Goal: Use online tool/utility: Utilize a website feature to perform a specific function

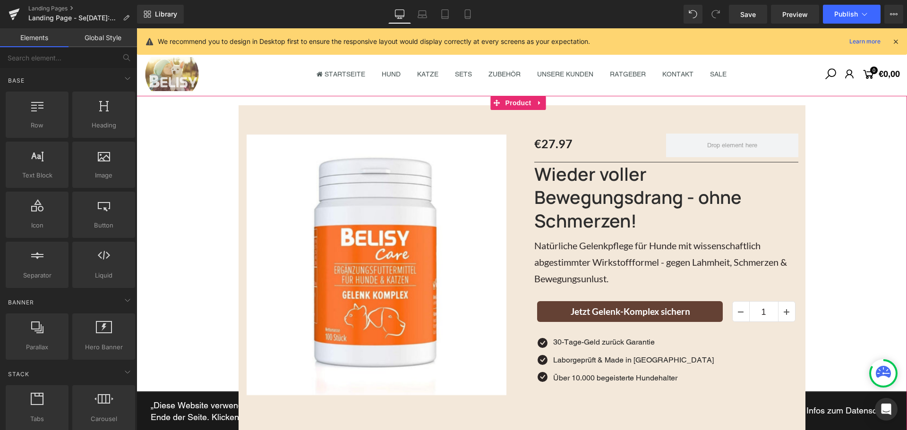
click at [215, 116] on div "‹" at bounding box center [521, 268] width 770 height 326
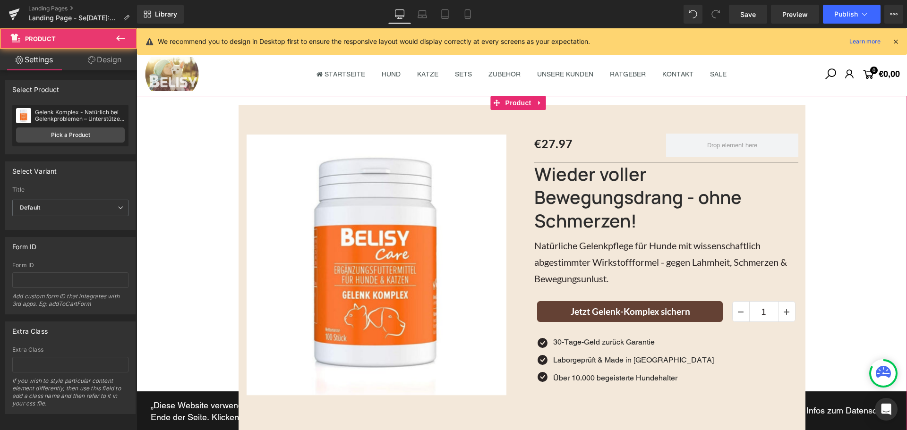
click at [169, 114] on div "‹" at bounding box center [521, 268] width 770 height 326
click at [106, 54] on link "Design" at bounding box center [104, 59] width 68 height 21
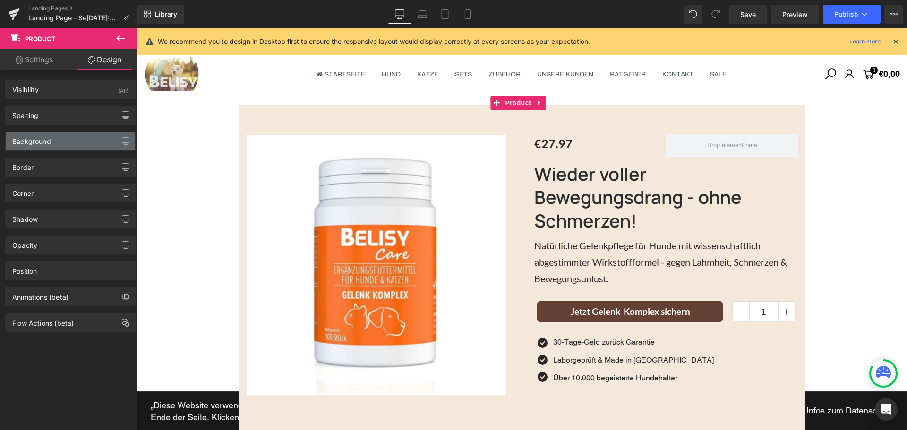
click at [48, 142] on div "Background" at bounding box center [31, 138] width 39 height 13
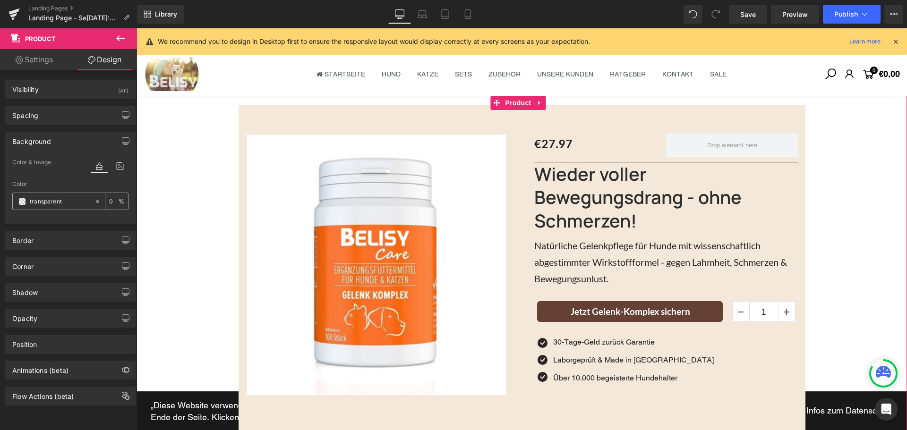
click at [41, 207] on div "transparent" at bounding box center [54, 201] width 82 height 17
click at [41, 205] on input "transparent" at bounding box center [60, 201] width 60 height 10
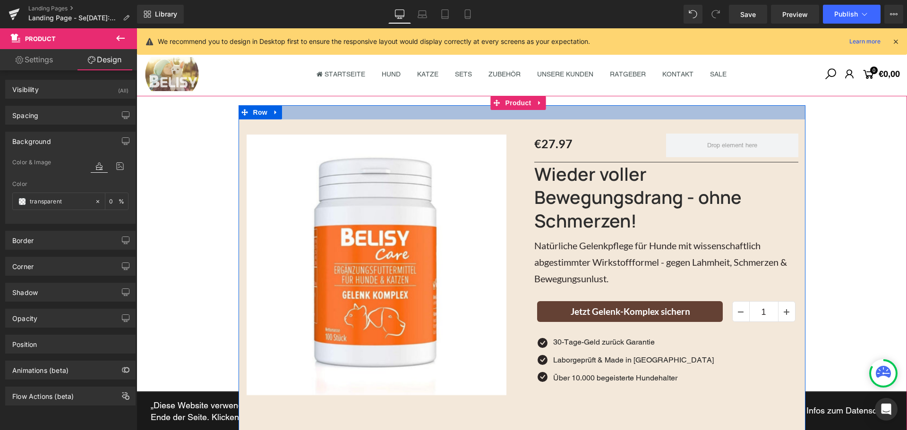
click at [322, 111] on div at bounding box center [521, 112] width 567 height 14
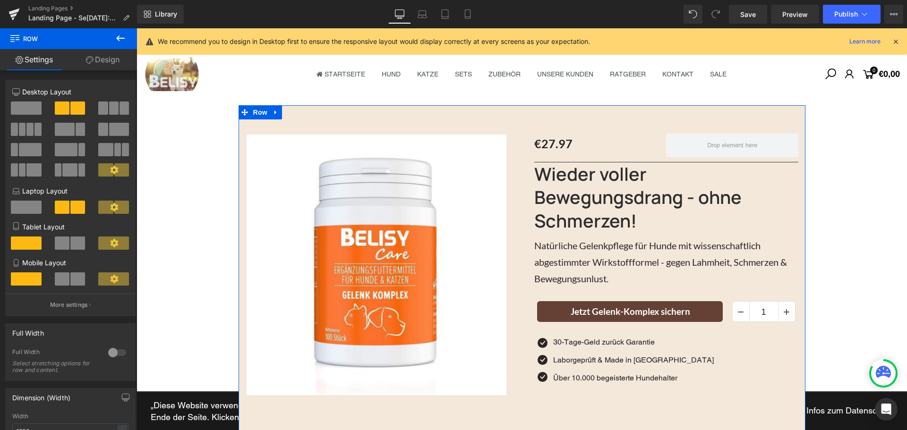
click at [119, 63] on link "Design" at bounding box center [102, 59] width 68 height 21
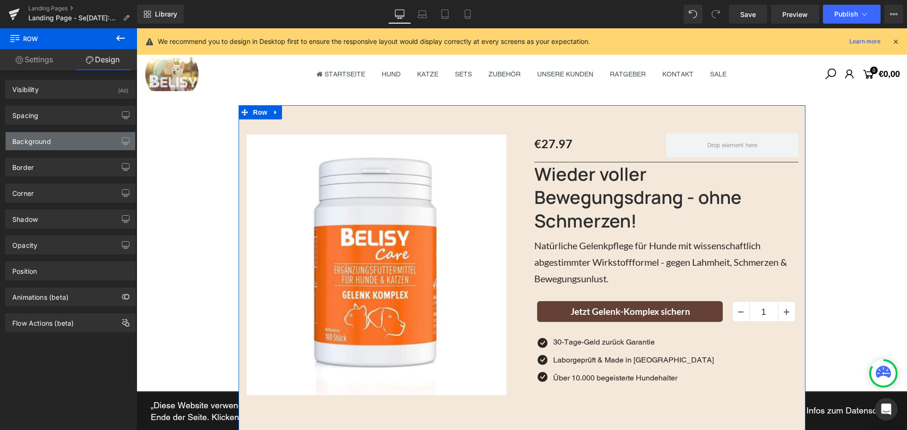
click at [64, 148] on div "Background" at bounding box center [70, 141] width 129 height 18
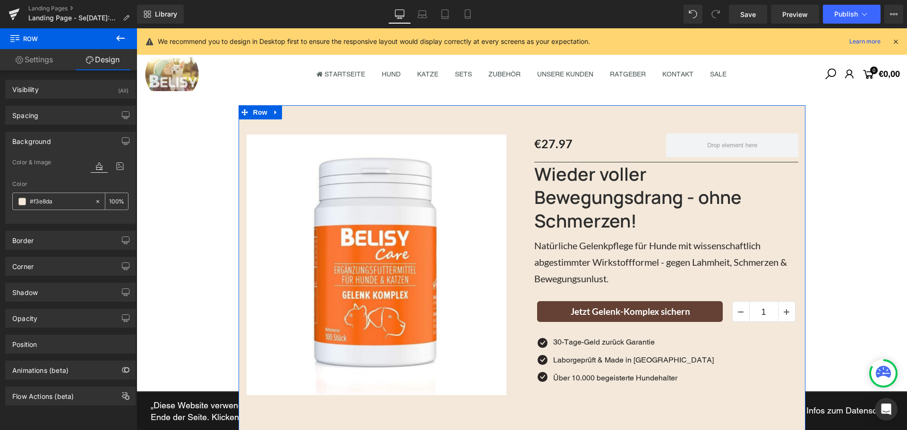
click at [57, 204] on input "#f3e8da" at bounding box center [60, 201] width 60 height 10
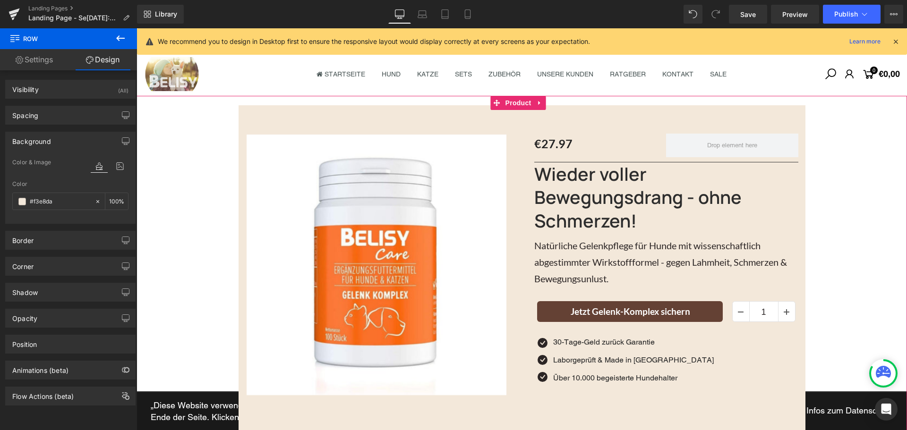
click at [197, 124] on div "‹" at bounding box center [521, 268] width 770 height 326
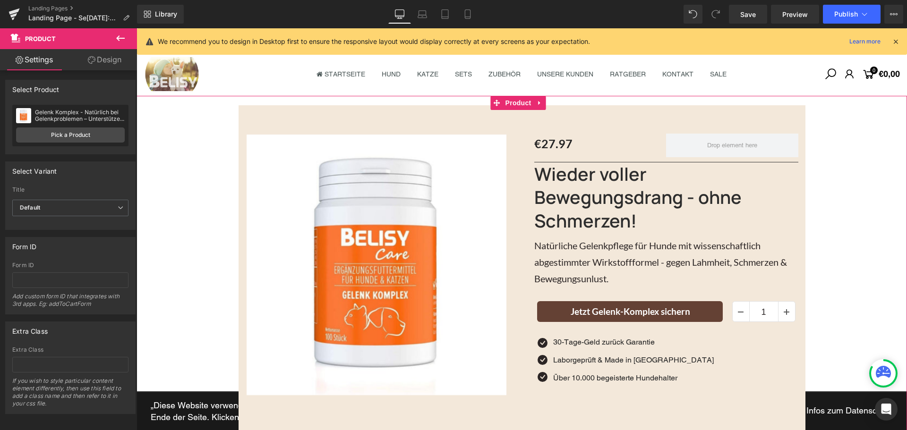
click at [102, 65] on link "Design" at bounding box center [104, 59] width 68 height 21
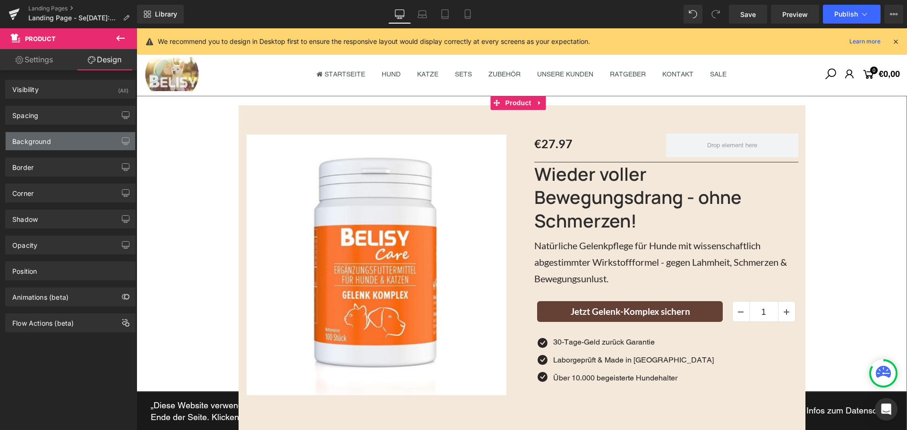
click at [53, 143] on div "Background" at bounding box center [70, 141] width 129 height 18
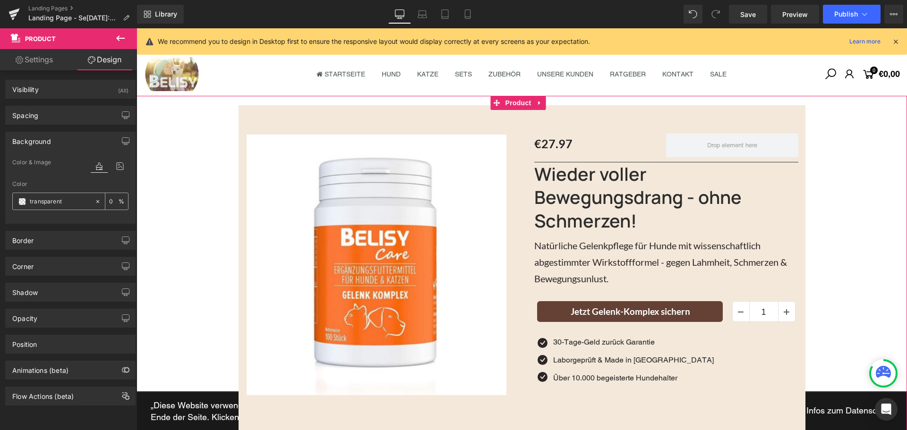
click at [54, 200] on input "transparent" at bounding box center [60, 201] width 60 height 10
paste input "#f3e8da"
type input "#f3e8da"
type input "100"
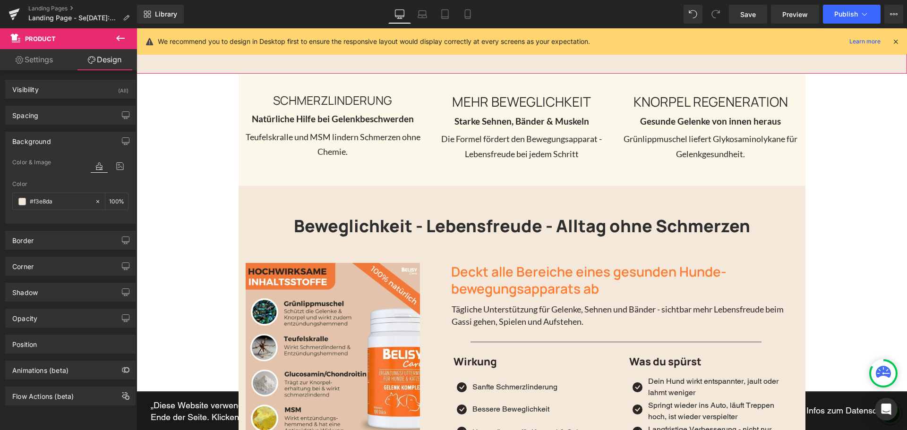
scroll to position [472, 0]
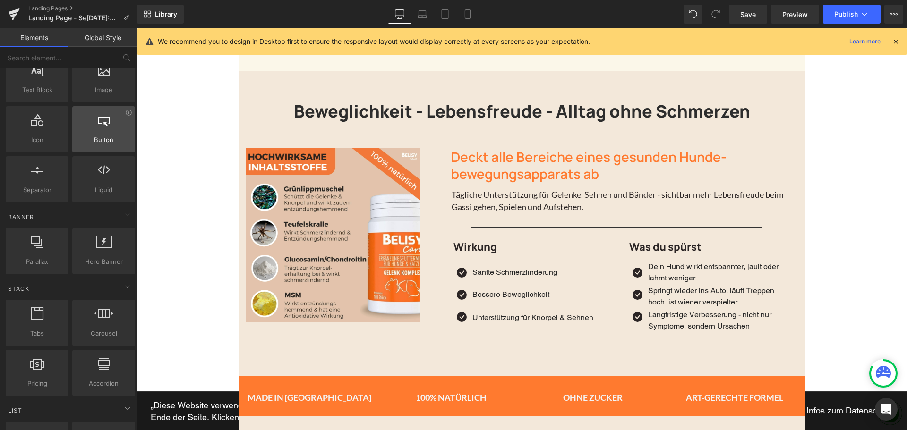
scroll to position [0, 0]
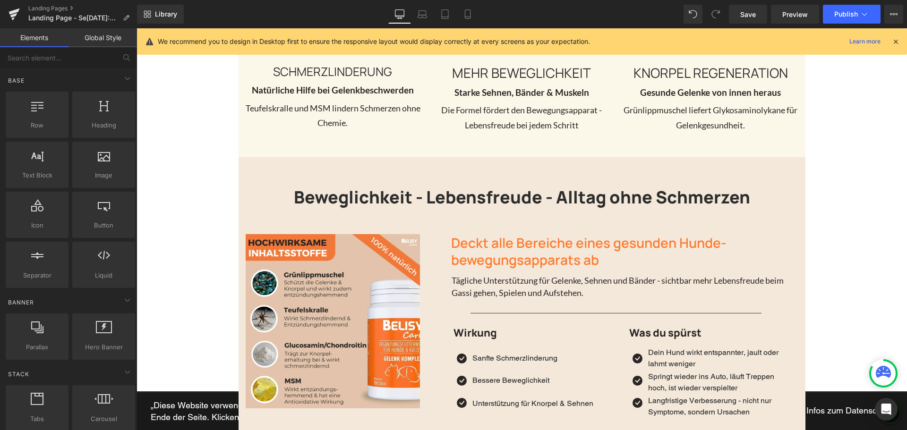
scroll to position [283, 0]
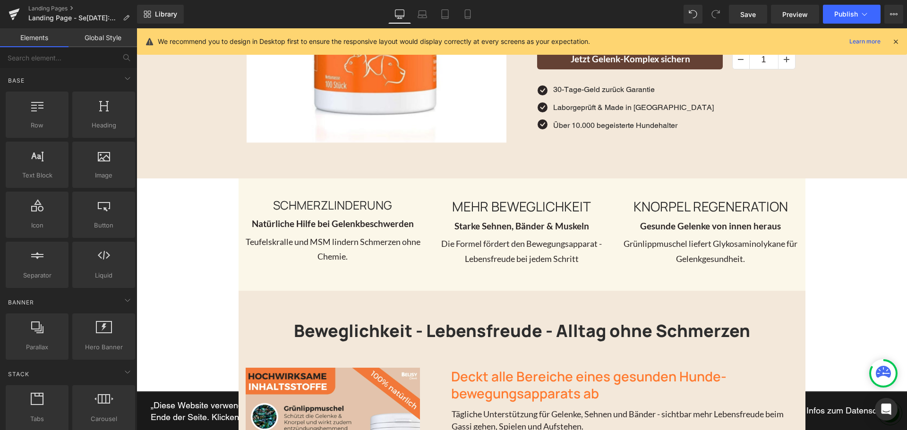
scroll to position [236, 0]
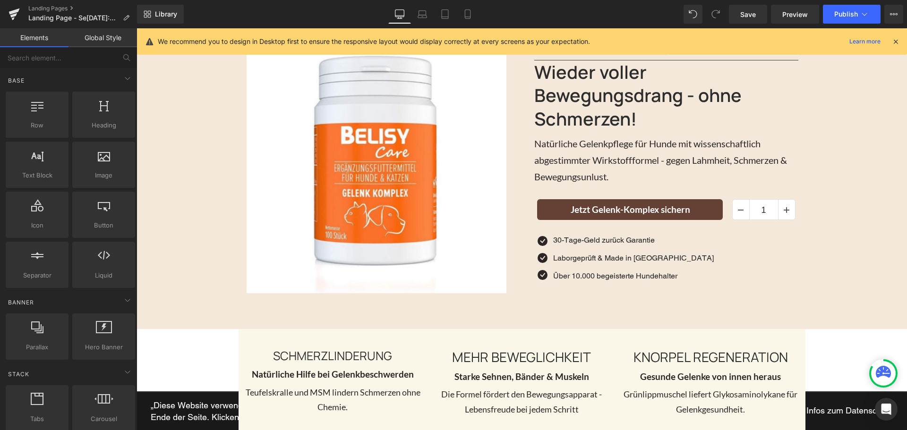
scroll to position [189, 0]
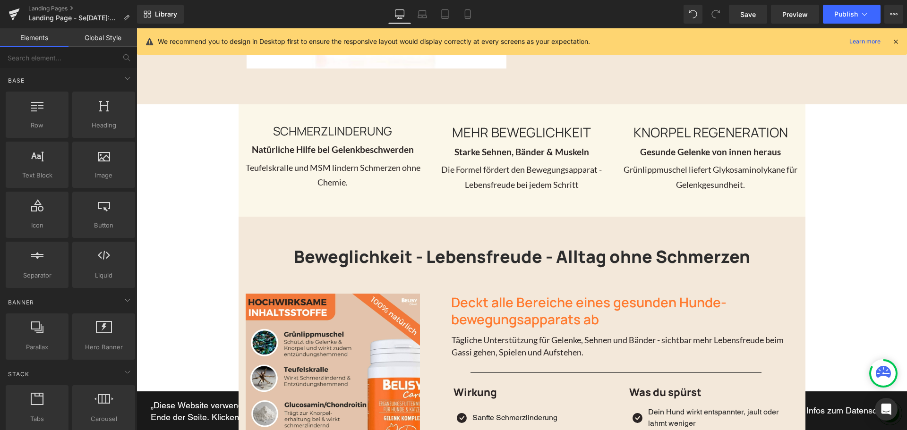
scroll to position [331, 0]
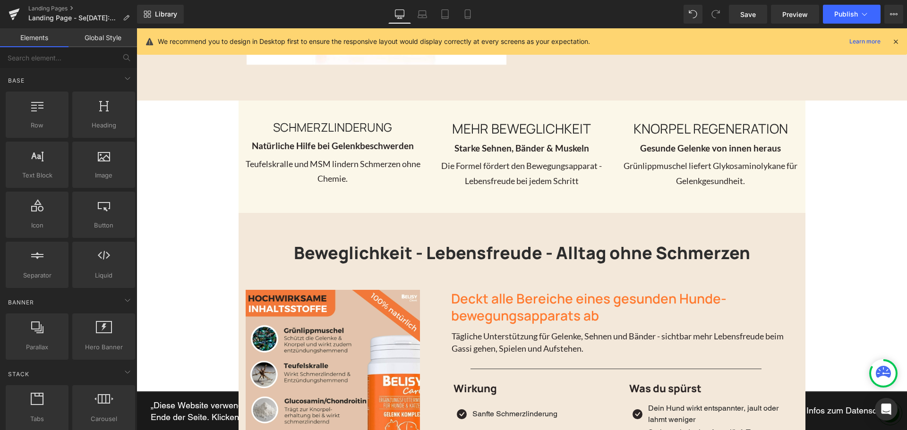
click at [111, 41] on link "Global Style" at bounding box center [102, 37] width 68 height 19
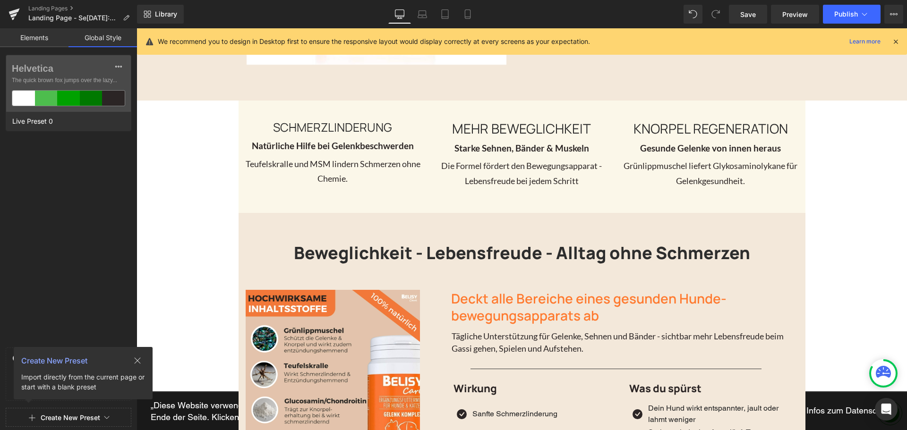
click at [139, 361] on icon at bounding box center [138, 361] width 8 height 8
click at [123, 356] on icon at bounding box center [121, 358] width 8 height 8
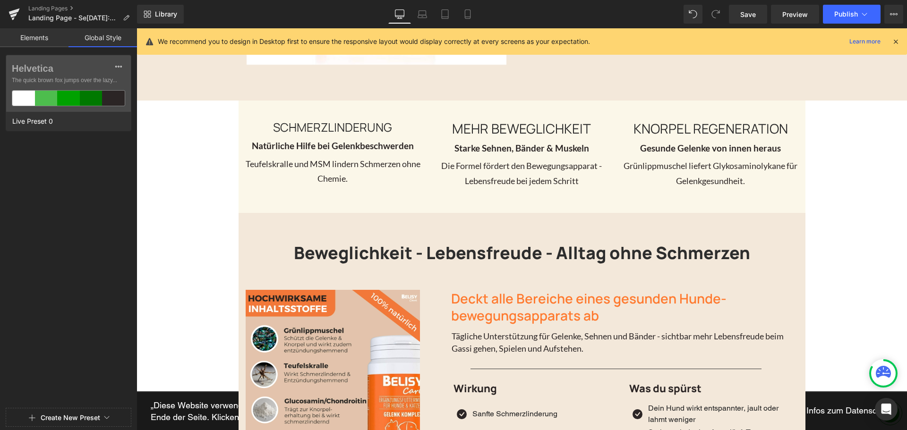
drag, startPoint x: 49, startPoint y: 190, endPoint x: 48, endPoint y: 42, distance: 148.3
click at [59, 45] on link "Elements" at bounding box center [34, 37] width 68 height 19
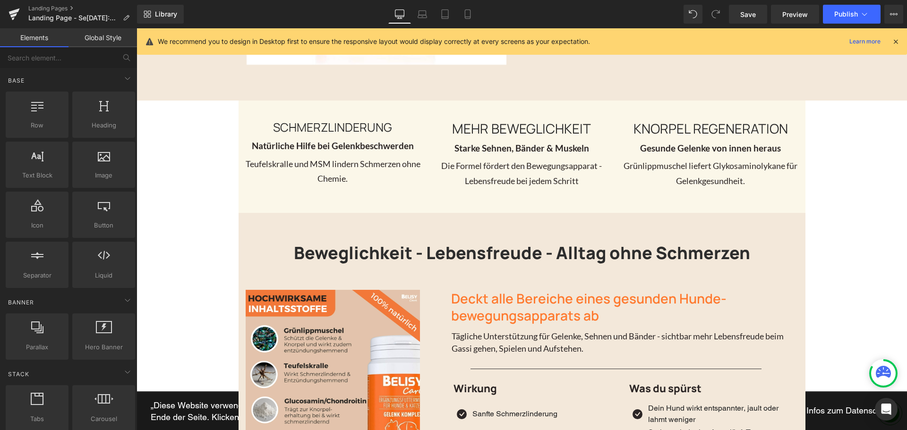
click at [48, 42] on link "Elements" at bounding box center [34, 37] width 68 height 19
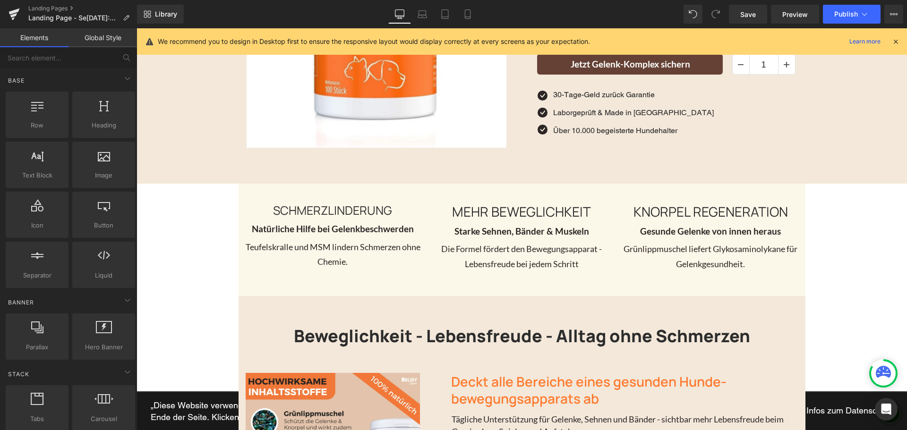
scroll to position [236, 0]
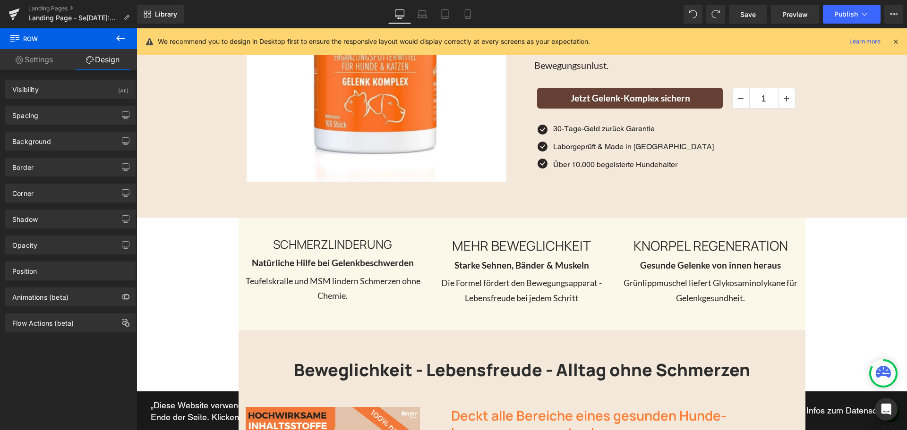
scroll to position [0, 0]
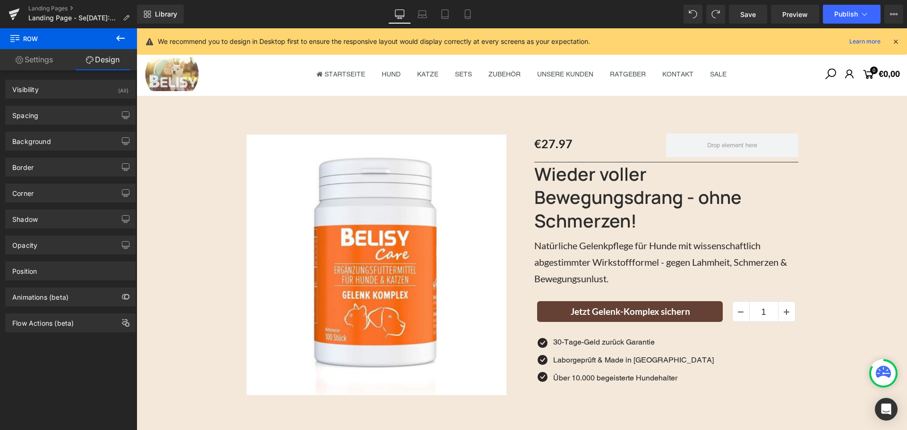
click at [194, 170] on div "‹" at bounding box center [521, 268] width 770 height 326
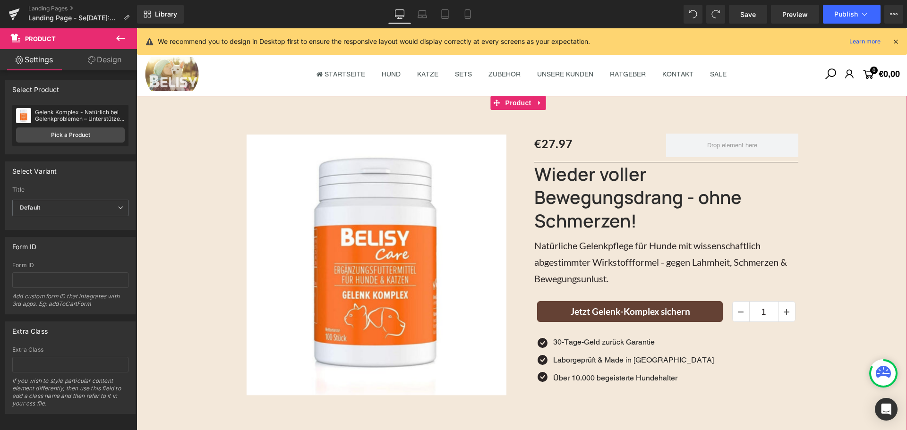
click at [105, 65] on link "Design" at bounding box center [104, 59] width 68 height 21
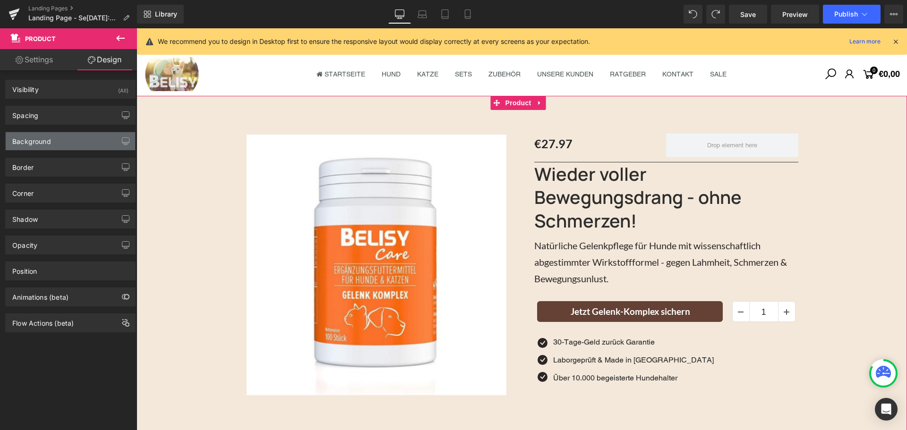
click at [46, 141] on div "Background" at bounding box center [31, 138] width 39 height 13
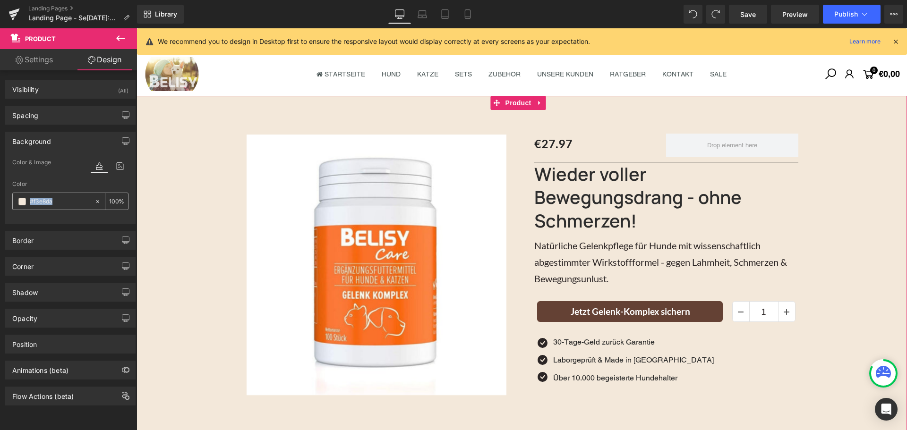
click at [91, 199] on div "#f3e8da 100 %" at bounding box center [70, 201] width 116 height 17
click at [94, 200] on icon at bounding box center [97, 201] width 7 height 7
type input "none"
type input "0"
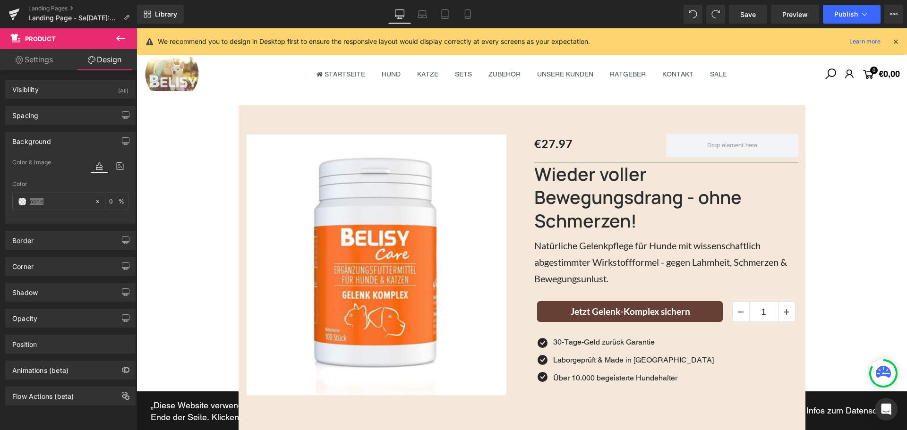
click at [165, 187] on div "‹" at bounding box center [521, 268] width 770 height 326
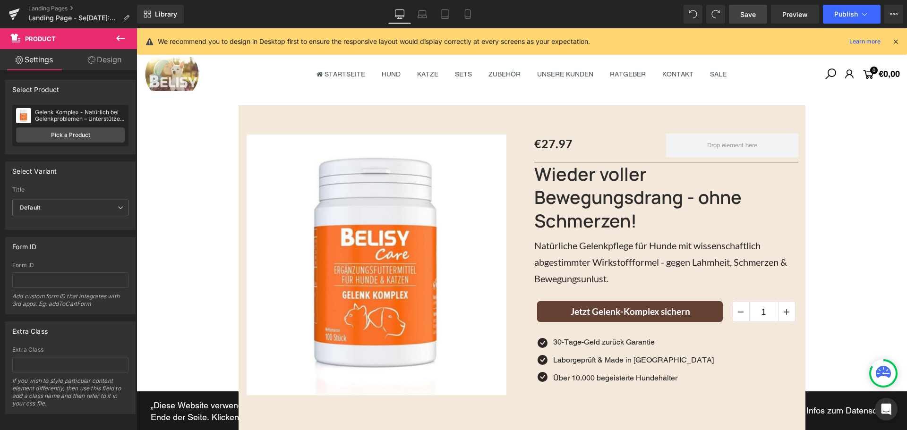
click at [744, 23] on link "Save" at bounding box center [748, 14] width 38 height 19
click at [116, 43] on icon at bounding box center [120, 38] width 11 height 11
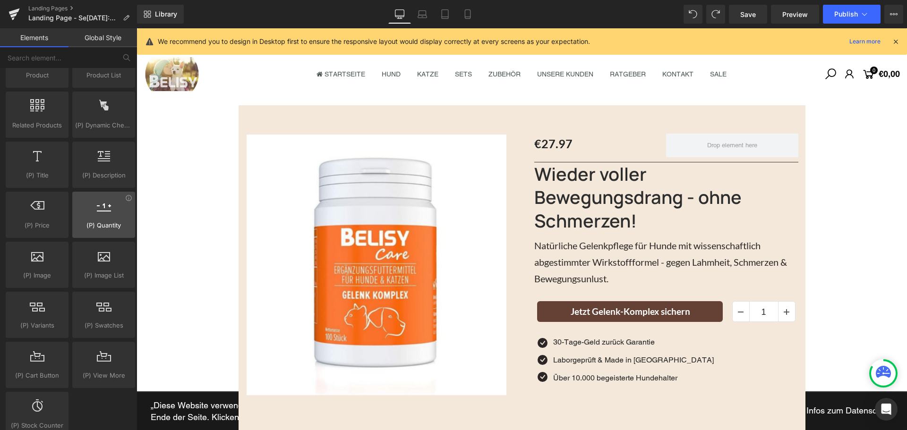
scroll to position [850, 0]
